Goal: Task Accomplishment & Management: Manage account settings

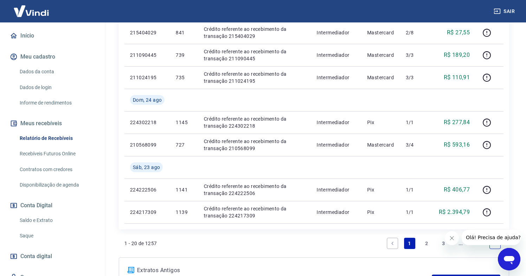
scroll to position [556, 0]
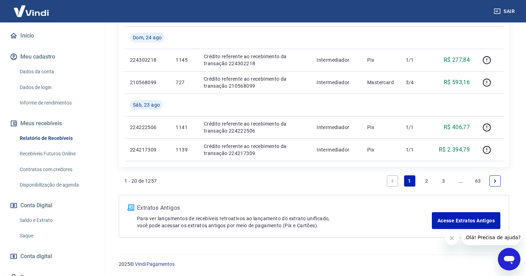
click at [429, 181] on link "2" at bounding box center [426, 181] width 11 height 11
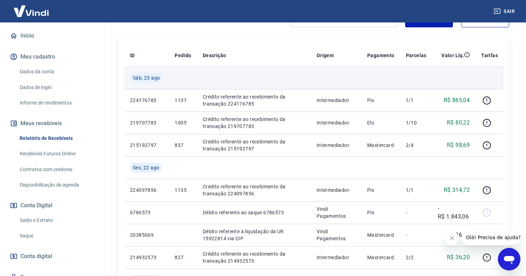
scroll to position [111, 0]
